Goal: Task Accomplishment & Management: Manage account settings

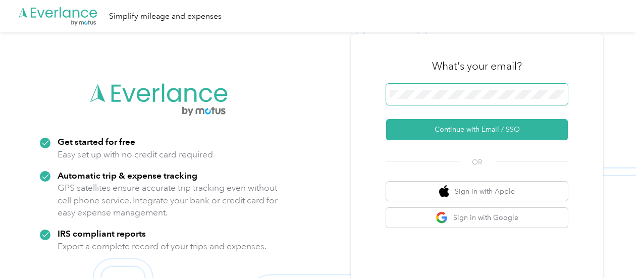
click at [429, 89] on span at bounding box center [477, 94] width 182 height 21
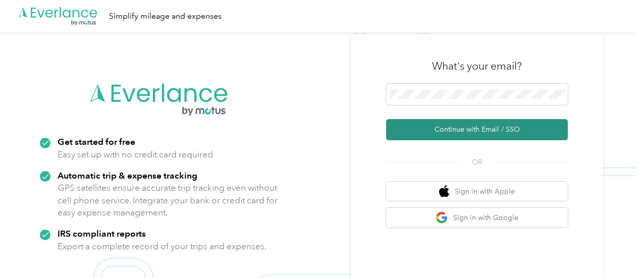
click at [443, 131] on button "Continue with Email / SSO" at bounding box center [477, 129] width 182 height 21
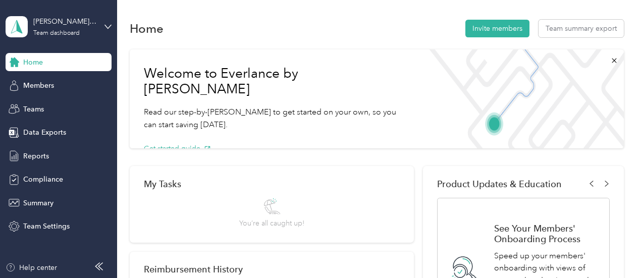
click at [386, 29] on div "Home Invite members Team summary export" at bounding box center [377, 28] width 494 height 21
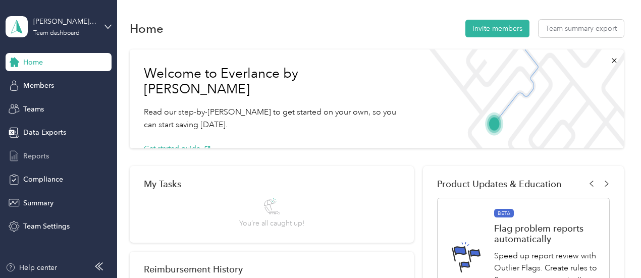
click at [41, 158] on span "Reports" at bounding box center [36, 156] width 26 height 11
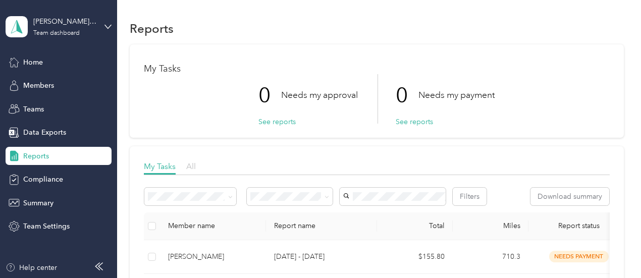
click at [192, 166] on span "All" at bounding box center [191, 166] width 10 height 10
click at [166, 166] on span "My Tasks" at bounding box center [160, 166] width 32 height 10
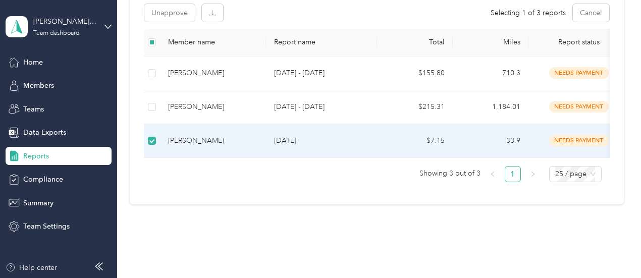
click at [219, 141] on div "[PERSON_NAME]" at bounding box center [213, 140] width 90 height 11
click at [33, 61] on span "Home" at bounding box center [33, 62] width 20 height 11
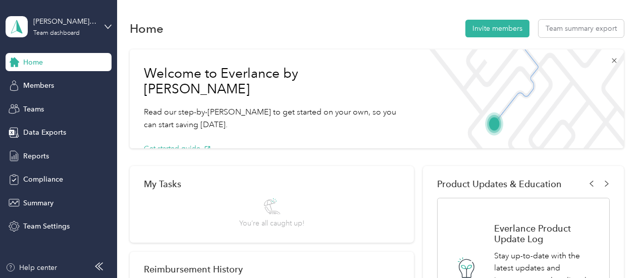
click at [612, 60] on icon at bounding box center [614, 61] width 8 height 8
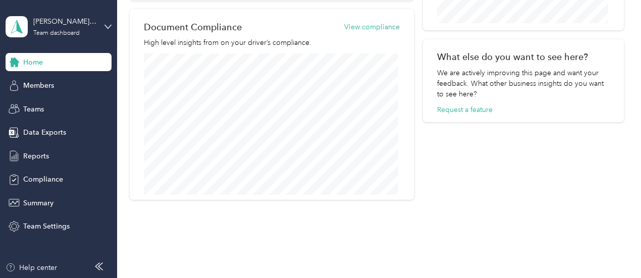
scroll to position [387, 0]
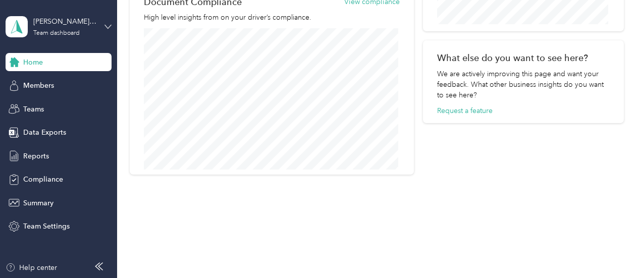
click at [108, 27] on icon at bounding box center [108, 27] width 6 height 4
click at [70, 106] on div "Personal dashboard" at bounding box center [169, 101] width 312 height 18
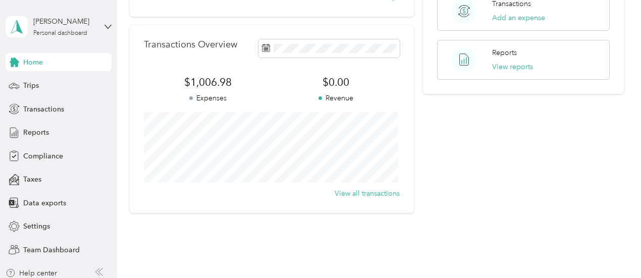
scroll to position [276, 0]
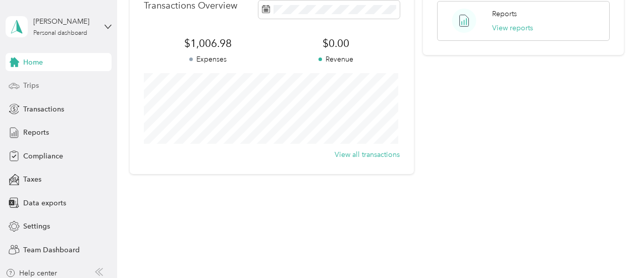
click at [24, 84] on span "Trips" at bounding box center [31, 85] width 16 height 11
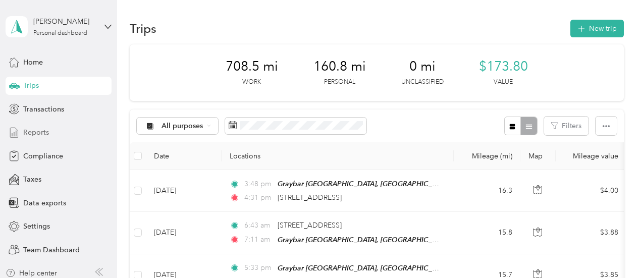
click at [23, 137] on span "Reports" at bounding box center [36, 132] width 26 height 11
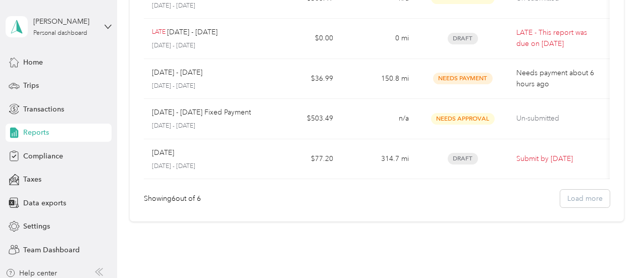
scroll to position [171, 0]
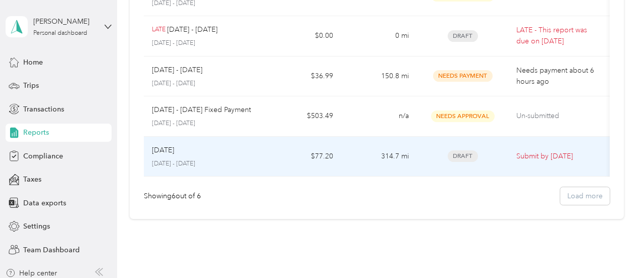
click at [172, 155] on div "Aug [DATE] - [DATE]" at bounding box center [204, 157] width 105 height 24
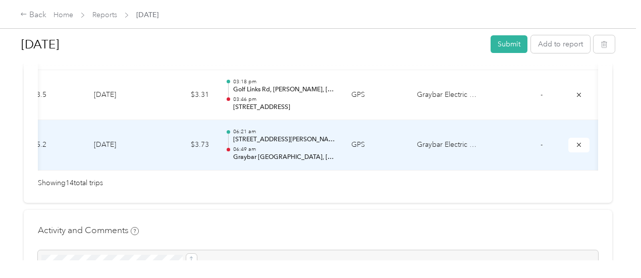
scroll to position [0, 230]
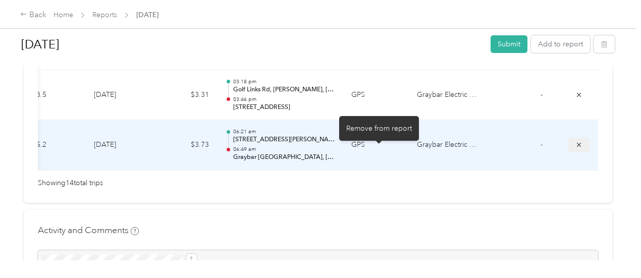
click at [575, 148] on icon "submit" at bounding box center [578, 144] width 7 height 7
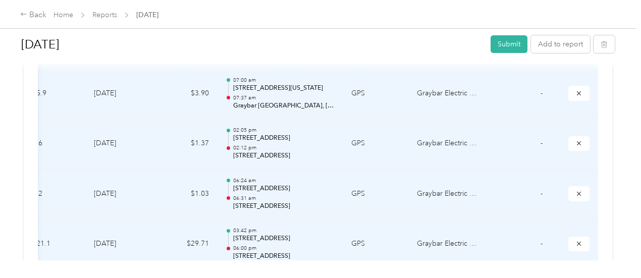
scroll to position [609, 0]
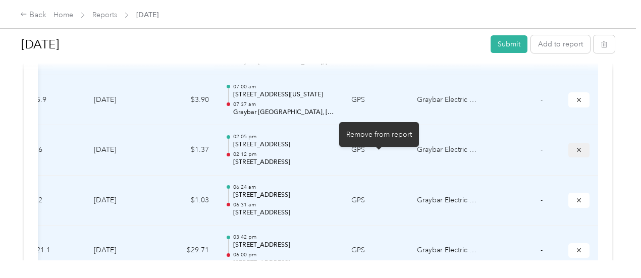
click at [568, 155] on button "submit" at bounding box center [578, 150] width 21 height 15
click at [577, 152] on icon "submit" at bounding box center [579, 150] width 4 height 4
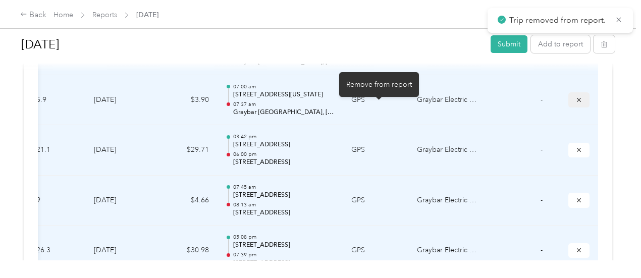
click at [575, 103] on icon "submit" at bounding box center [578, 99] width 7 height 7
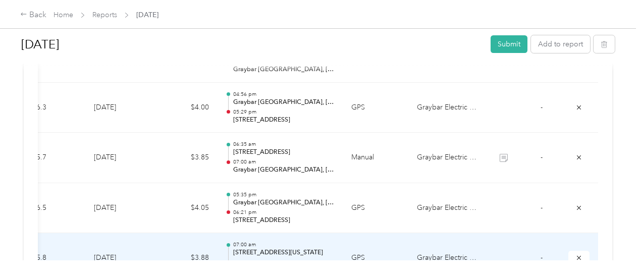
scroll to position [403, 0]
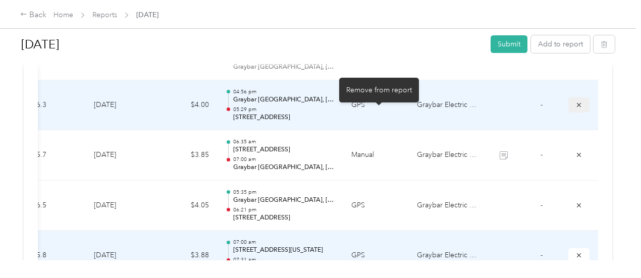
click at [575, 108] on icon "submit" at bounding box center [578, 104] width 7 height 7
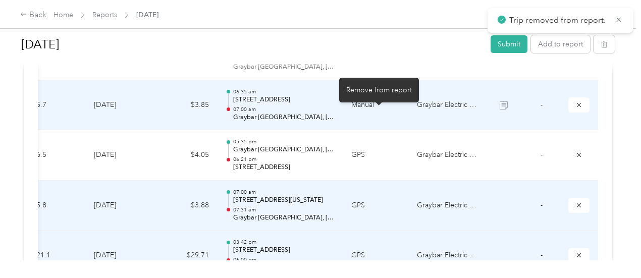
click at [575, 108] on icon "submit" at bounding box center [578, 104] width 7 height 7
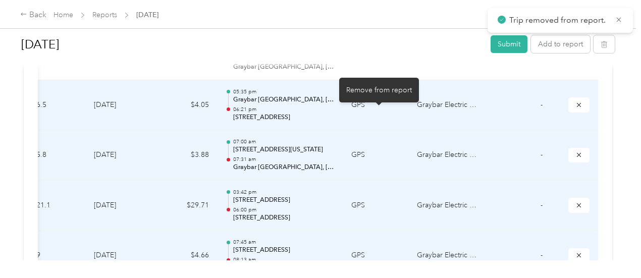
click at [575, 108] on icon "submit" at bounding box center [578, 104] width 7 height 7
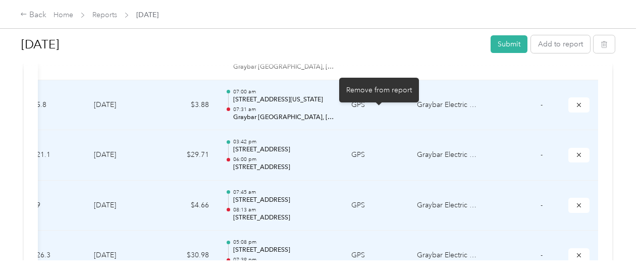
click at [575, 108] on icon "submit" at bounding box center [578, 104] width 7 height 7
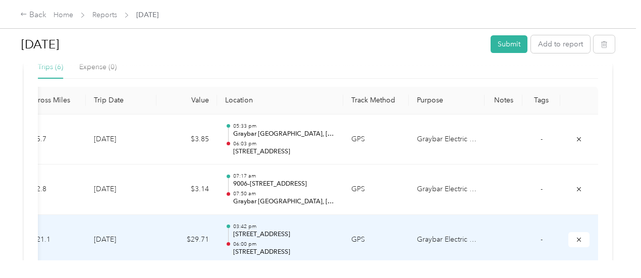
scroll to position [271, 0]
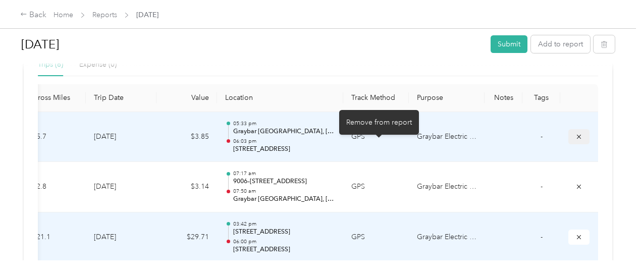
click at [568, 144] on button "submit" at bounding box center [578, 136] width 21 height 15
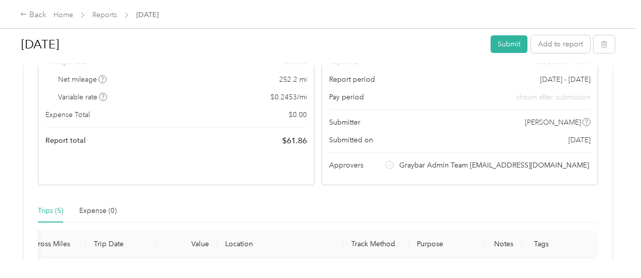
scroll to position [0, 0]
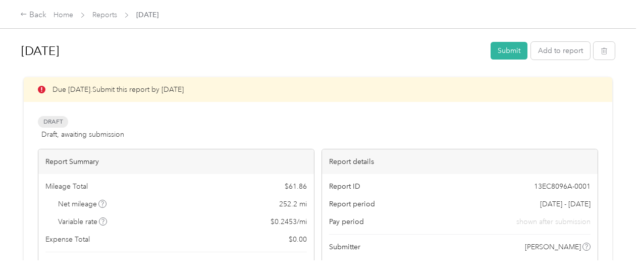
click at [507, 53] on button "Submit" at bounding box center [508, 51] width 37 height 18
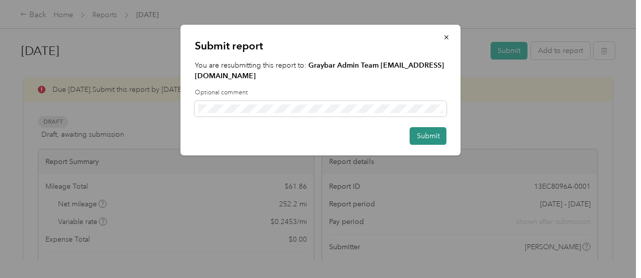
click at [436, 130] on button "Submit" at bounding box center [428, 136] width 37 height 18
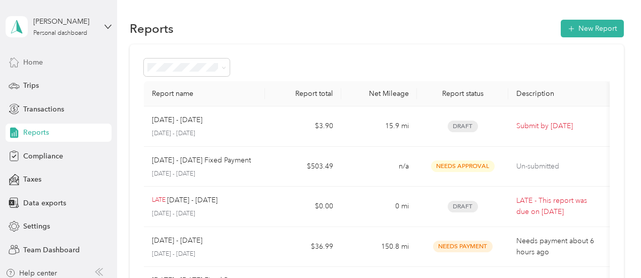
click at [28, 66] on span "Home" at bounding box center [33, 62] width 20 height 11
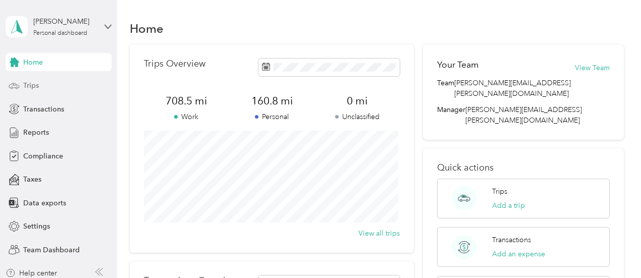
click at [30, 85] on span "Trips" at bounding box center [31, 85] width 16 height 11
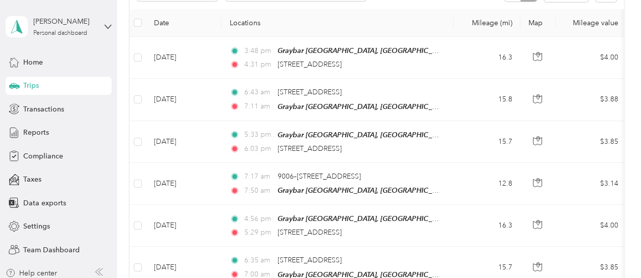
scroll to position [135, 0]
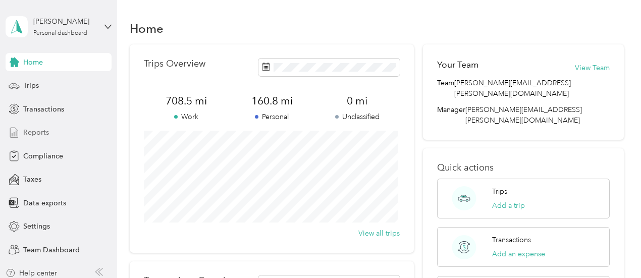
click at [32, 129] on span "Reports" at bounding box center [36, 132] width 26 height 11
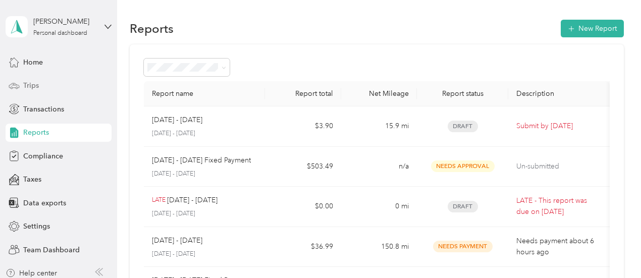
click at [23, 84] on span "Trips" at bounding box center [31, 85] width 16 height 11
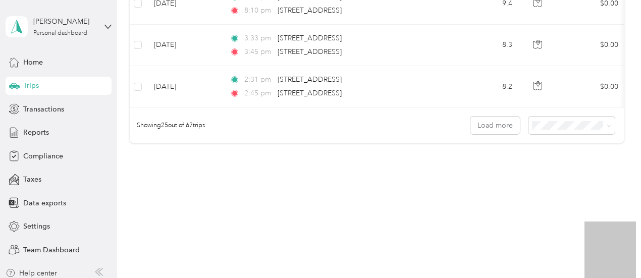
drag, startPoint x: 531, startPoint y: 192, endPoint x: 536, endPoint y: 222, distance: 30.1
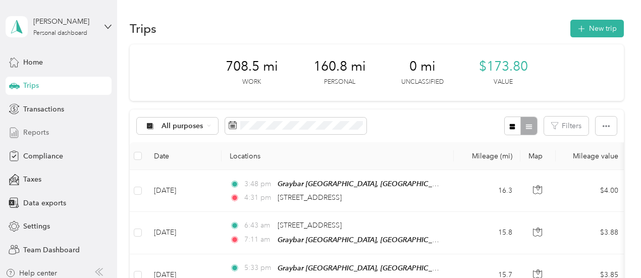
click at [39, 133] on span "Reports" at bounding box center [36, 132] width 26 height 11
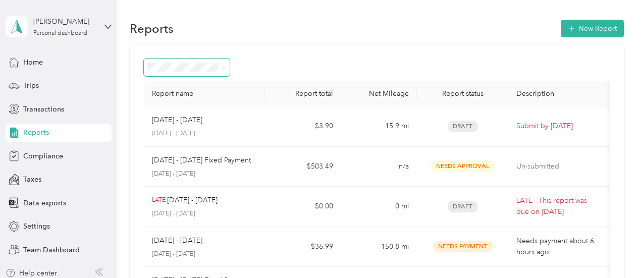
click at [220, 66] on span at bounding box center [222, 67] width 8 height 11
click at [225, 70] on span at bounding box center [224, 67] width 5 height 9
click at [224, 67] on icon at bounding box center [224, 68] width 5 height 5
click at [205, 117] on div "Needs approval" at bounding box center [187, 115] width 72 height 11
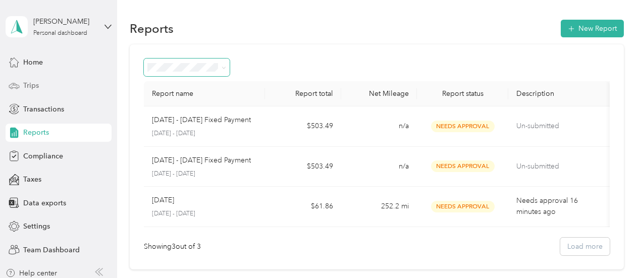
click at [24, 84] on span "Trips" at bounding box center [31, 85] width 16 height 11
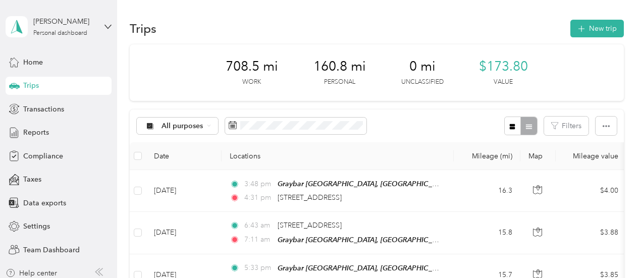
click at [27, 87] on span "Trips" at bounding box center [31, 85] width 16 height 11
click at [208, 128] on icon at bounding box center [209, 126] width 4 height 4
click at [194, 179] on li "Graybar Electric Company, Inc" at bounding box center [203, 180] width 133 height 18
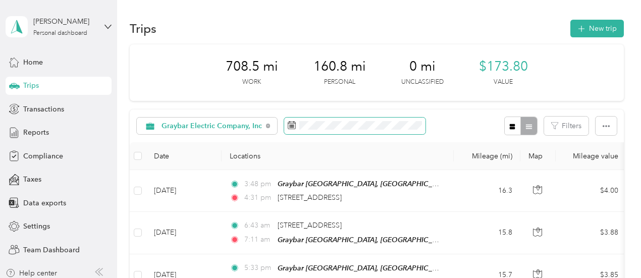
click at [407, 132] on span at bounding box center [354, 126] width 141 height 17
click at [289, 121] on icon at bounding box center [292, 125] width 8 height 8
click at [288, 128] on icon at bounding box center [292, 125] width 8 height 8
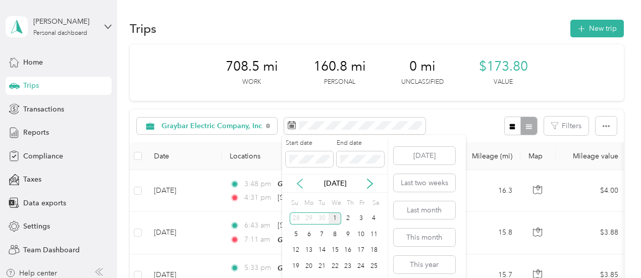
click at [301, 188] on icon at bounding box center [300, 184] width 10 height 10
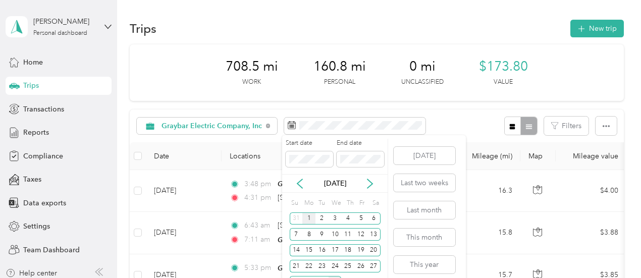
click at [308, 217] on div "1" at bounding box center [308, 218] width 13 height 13
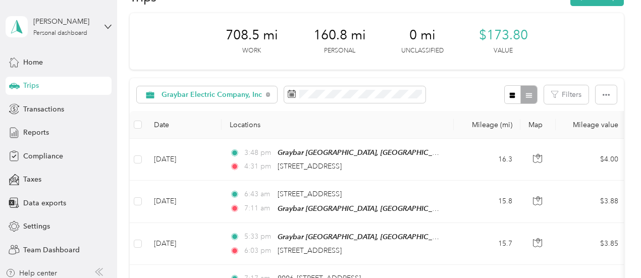
scroll to position [35, 0]
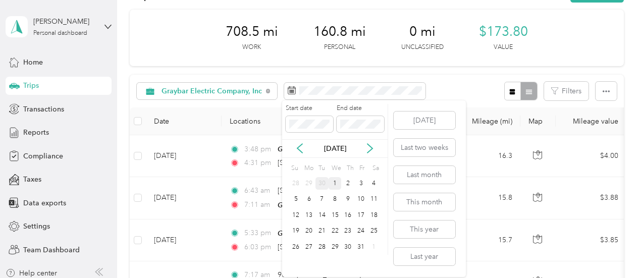
click at [322, 183] on div "30" at bounding box center [321, 183] width 13 height 13
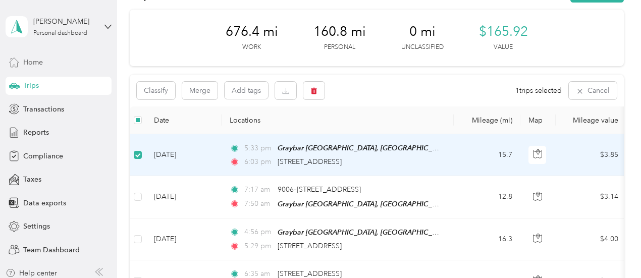
click at [25, 63] on span "Home" at bounding box center [33, 62] width 20 height 11
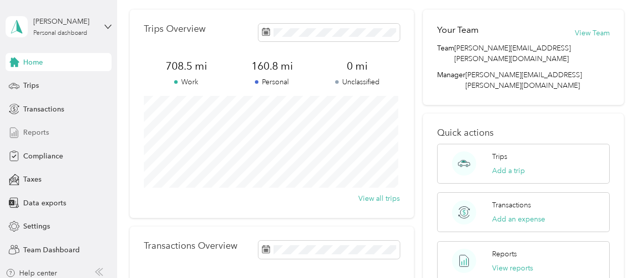
click at [18, 131] on div "Reports" at bounding box center [59, 133] width 106 height 18
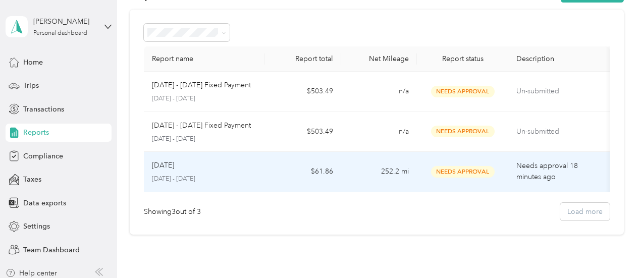
click at [172, 182] on p "[DATE] - [DATE]" at bounding box center [204, 179] width 105 height 9
